Goal: Find specific page/section: Find specific page/section

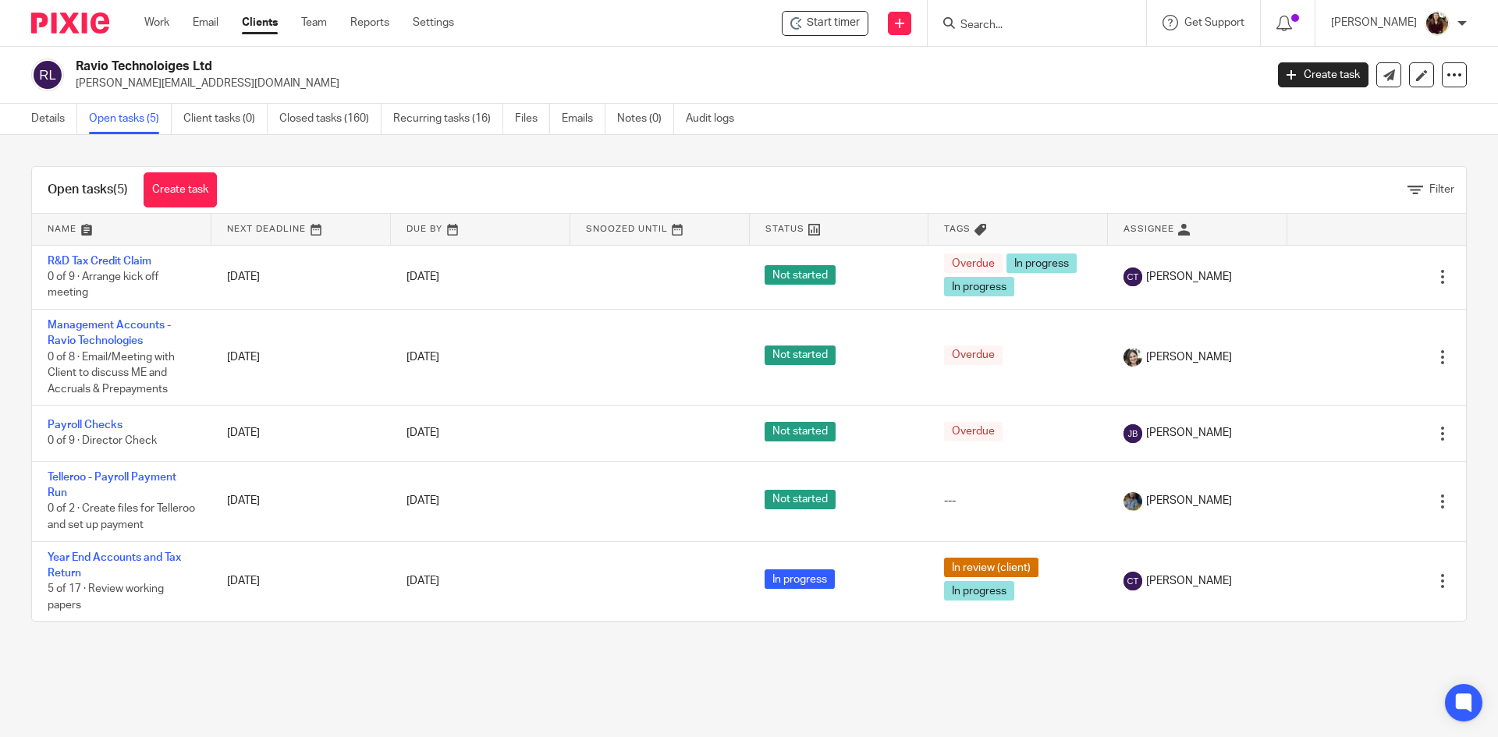
click at [25, 115] on div "Details Open tasks (5) Client tasks (0) Closed tasks (160) Recurring tasks (16)…" at bounding box center [386, 119] width 773 height 30
click at [47, 117] on link "Details" at bounding box center [54, 119] width 46 height 30
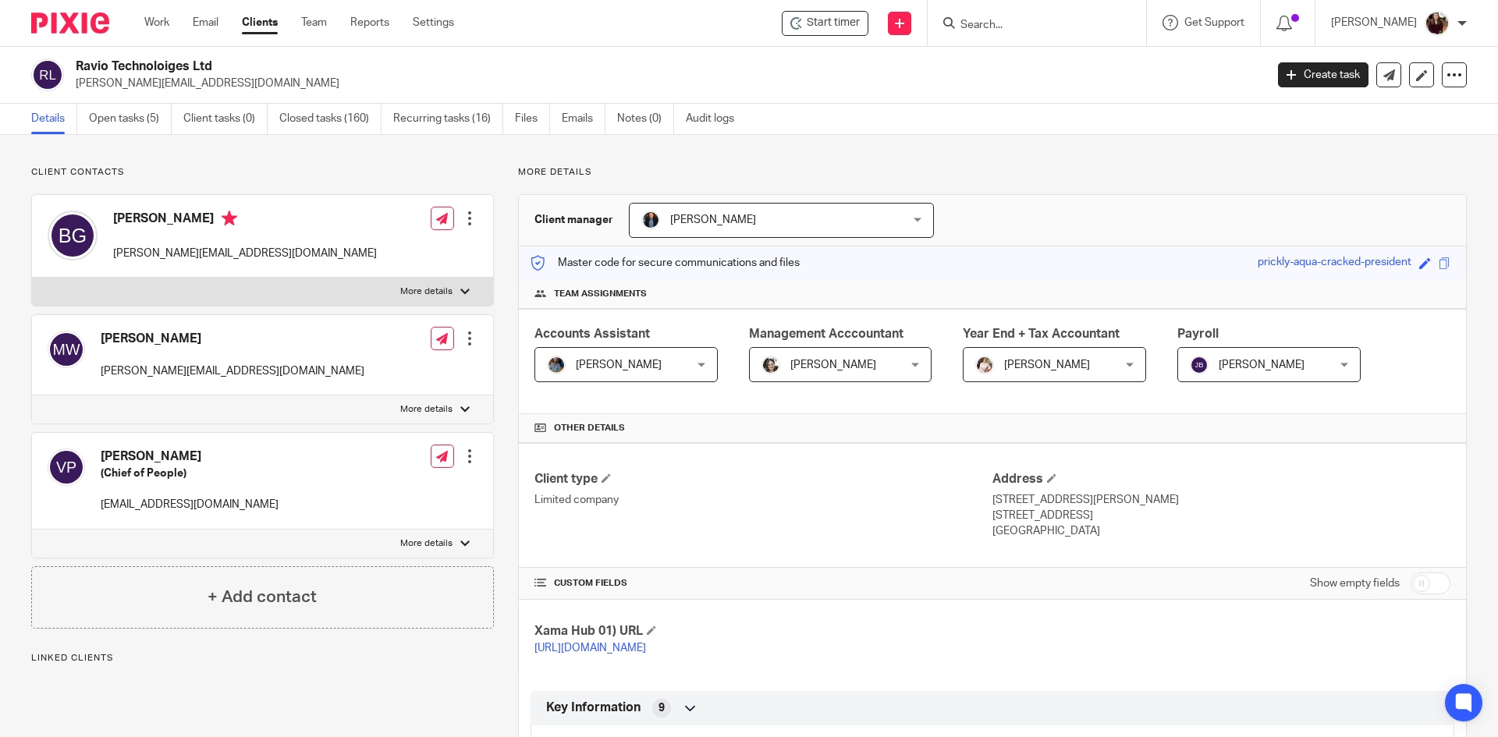
scroll to position [871, 0]
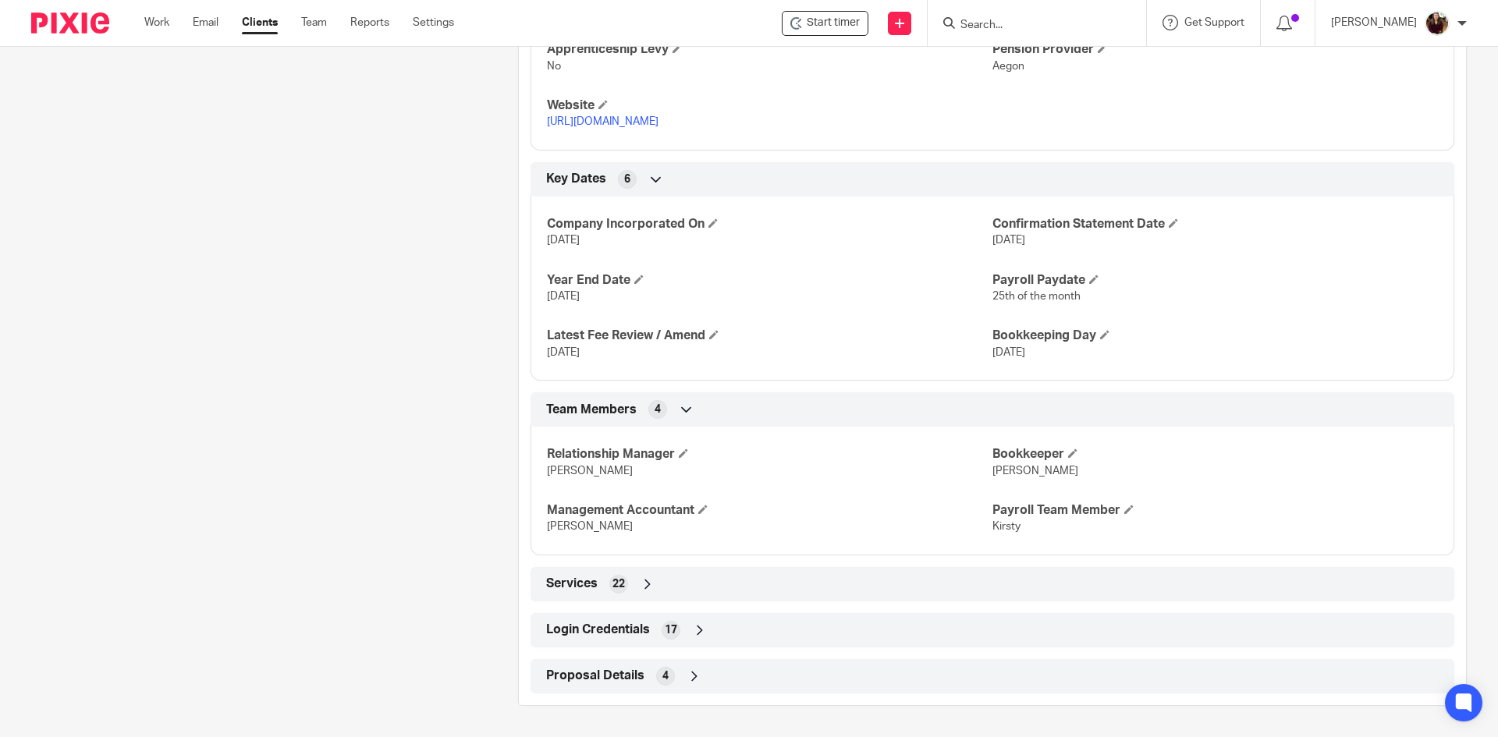
click at [596, 630] on span "Login Credentials" at bounding box center [598, 630] width 104 height 16
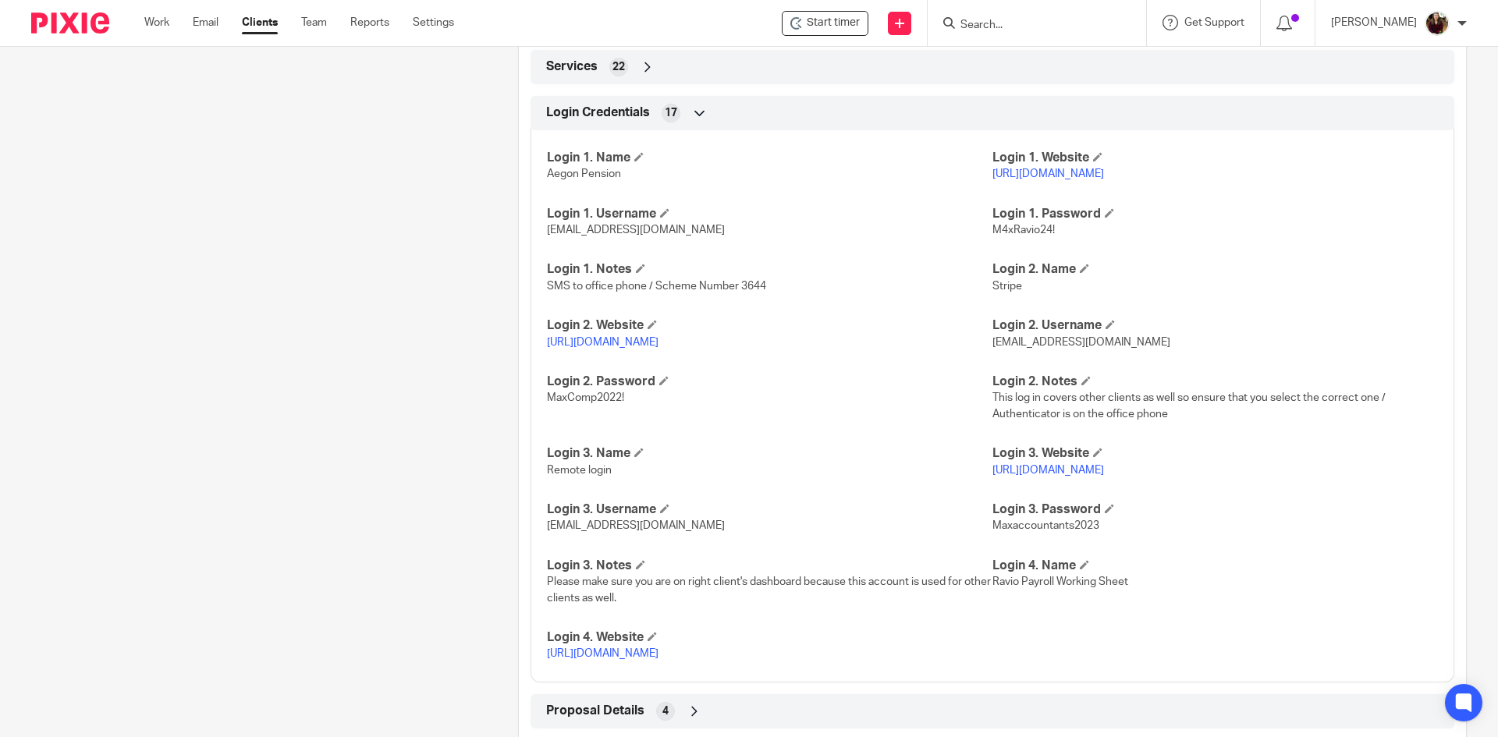
scroll to position [1439, 0]
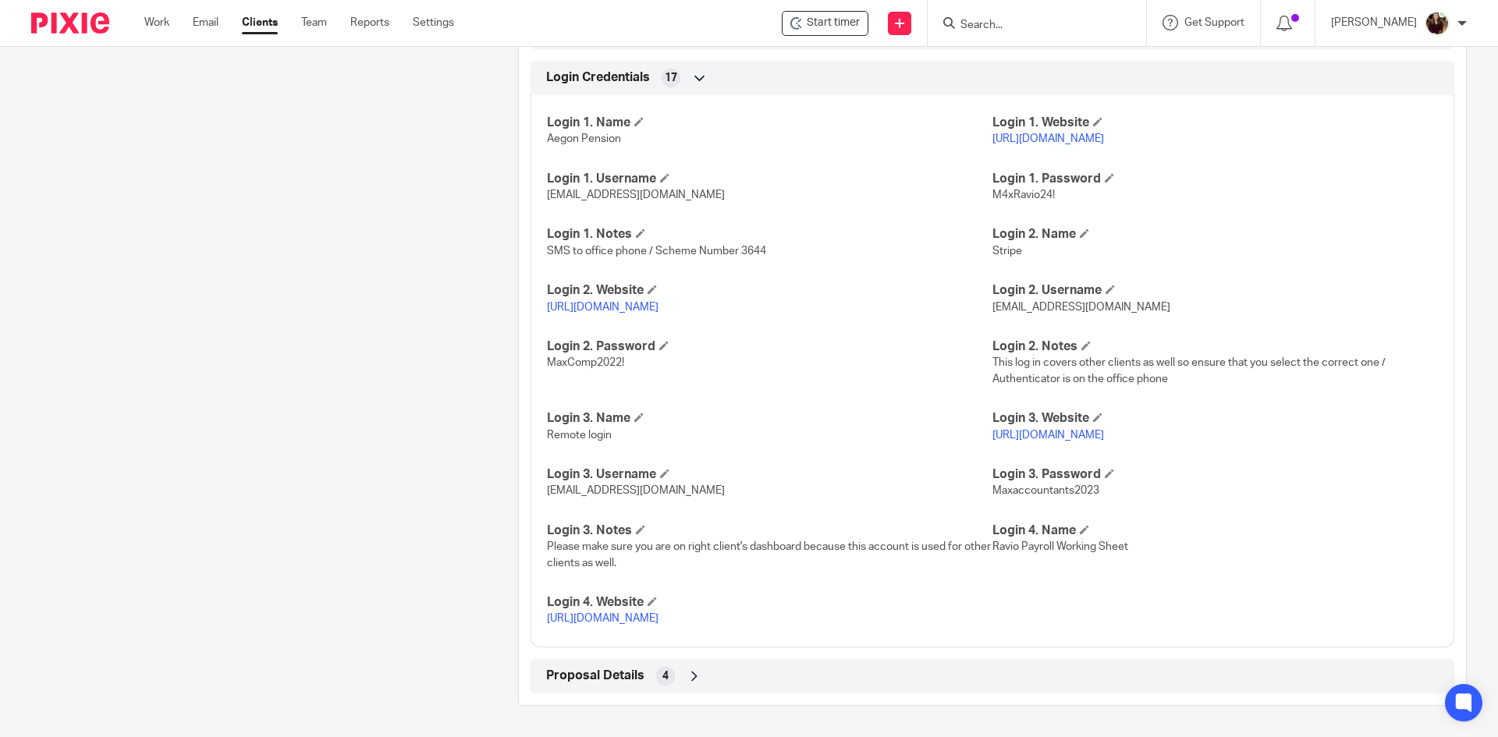
click at [634, 613] on p "[URL][DOMAIN_NAME]" at bounding box center [769, 619] width 445 height 16
click at [634, 619] on link "[URL][DOMAIN_NAME]" at bounding box center [603, 618] width 112 height 11
click at [658, 613] on link "[URL][DOMAIN_NAME]" at bounding box center [603, 618] width 112 height 11
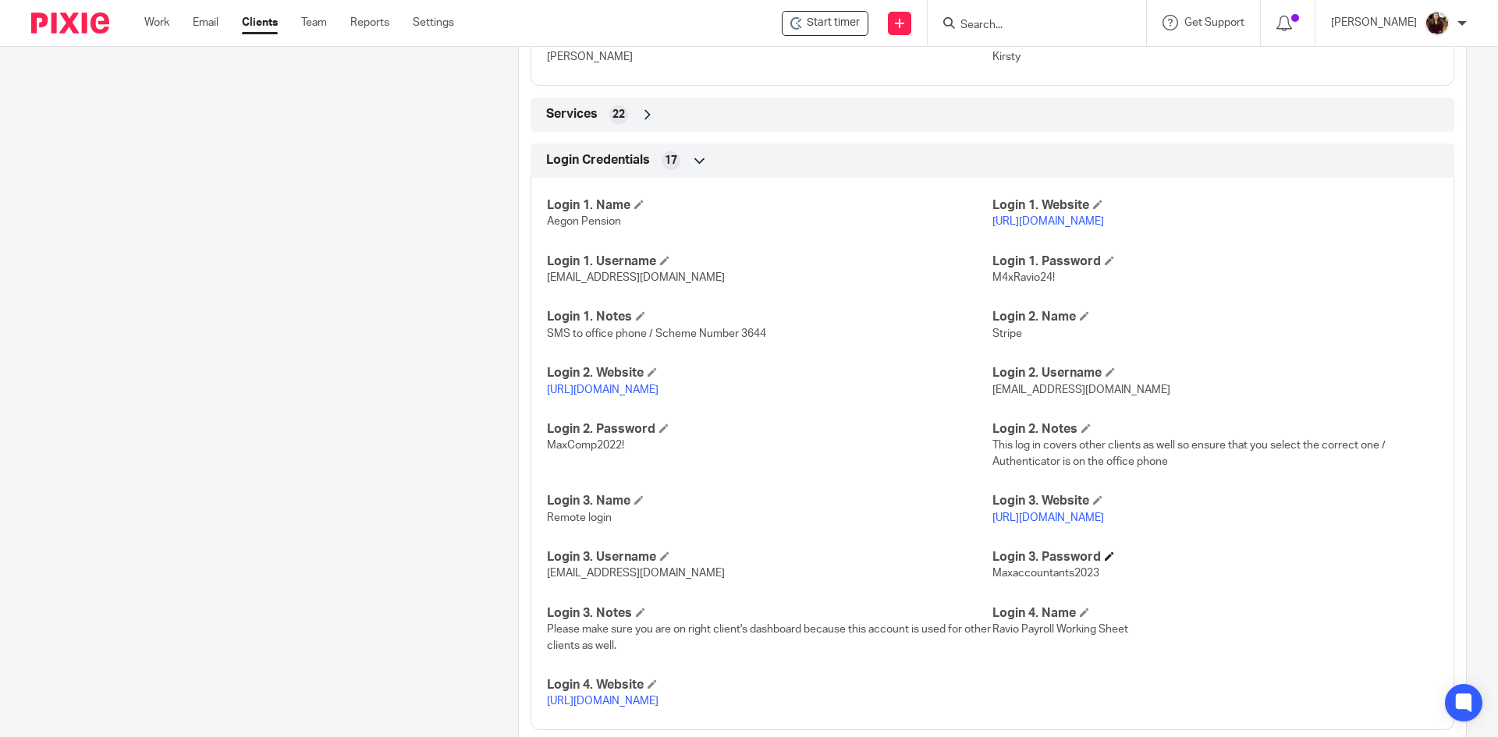
scroll to position [1283, 0]
